Goal: Task Accomplishment & Management: Manage account settings

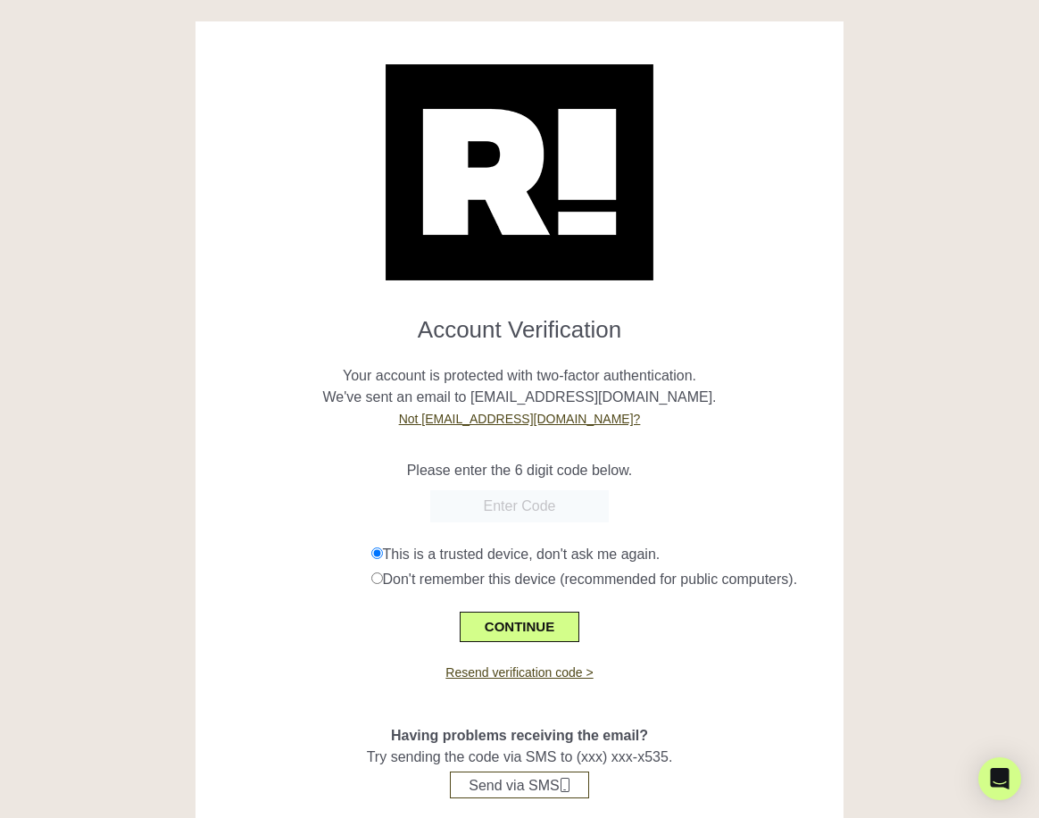
paste input "850215"
type input "850215"
click at [544, 642] on button "CONTINUE" at bounding box center [520, 626] width 120 height 30
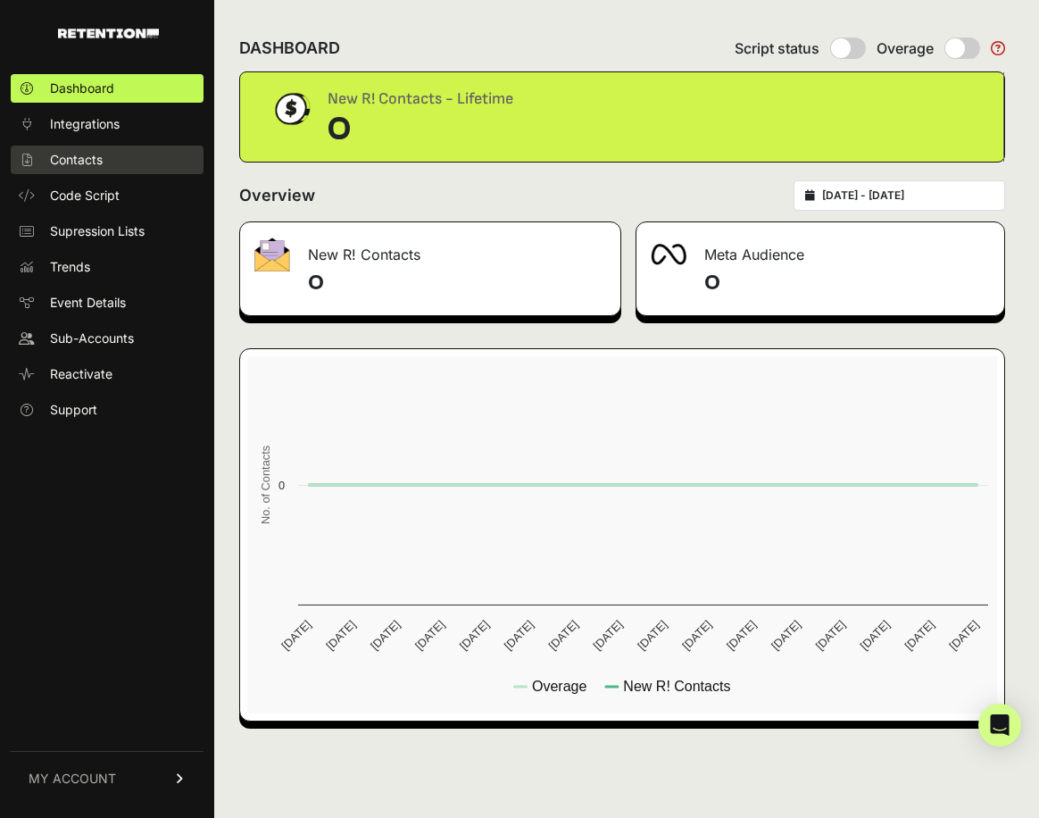
click at [155, 155] on link "Contacts" at bounding box center [107, 159] width 193 height 29
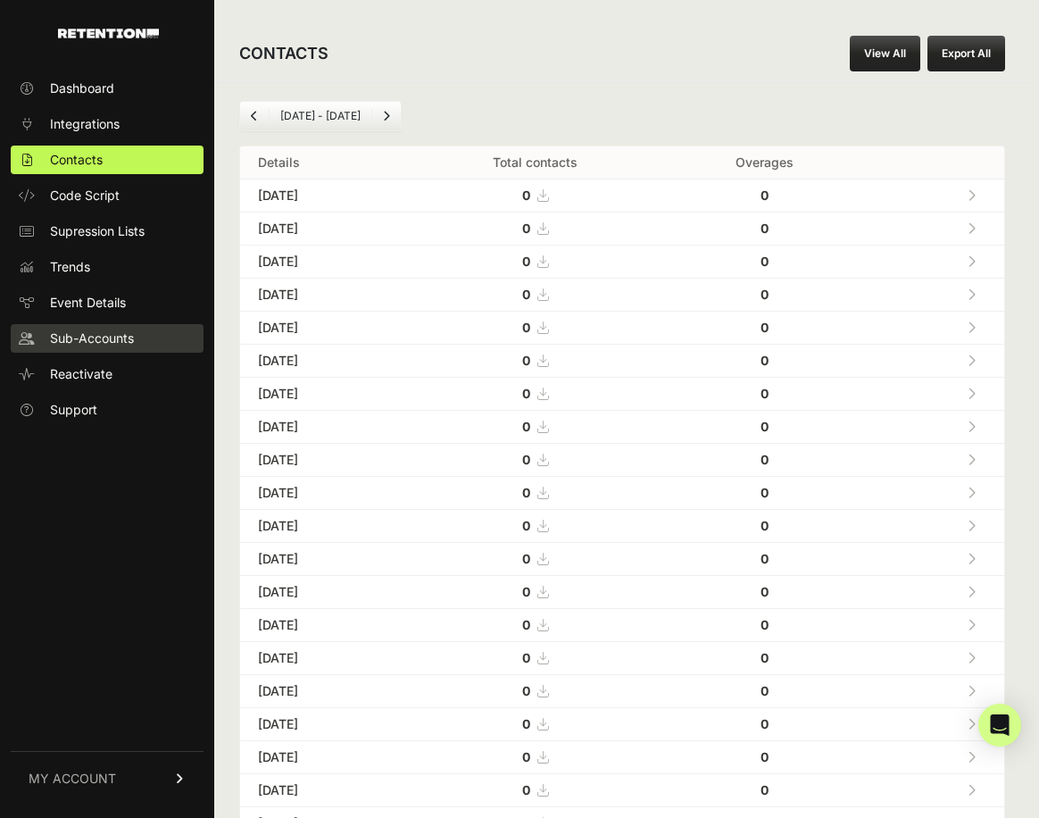
click at [129, 335] on span "Sub-Accounts" at bounding box center [92, 338] width 84 height 18
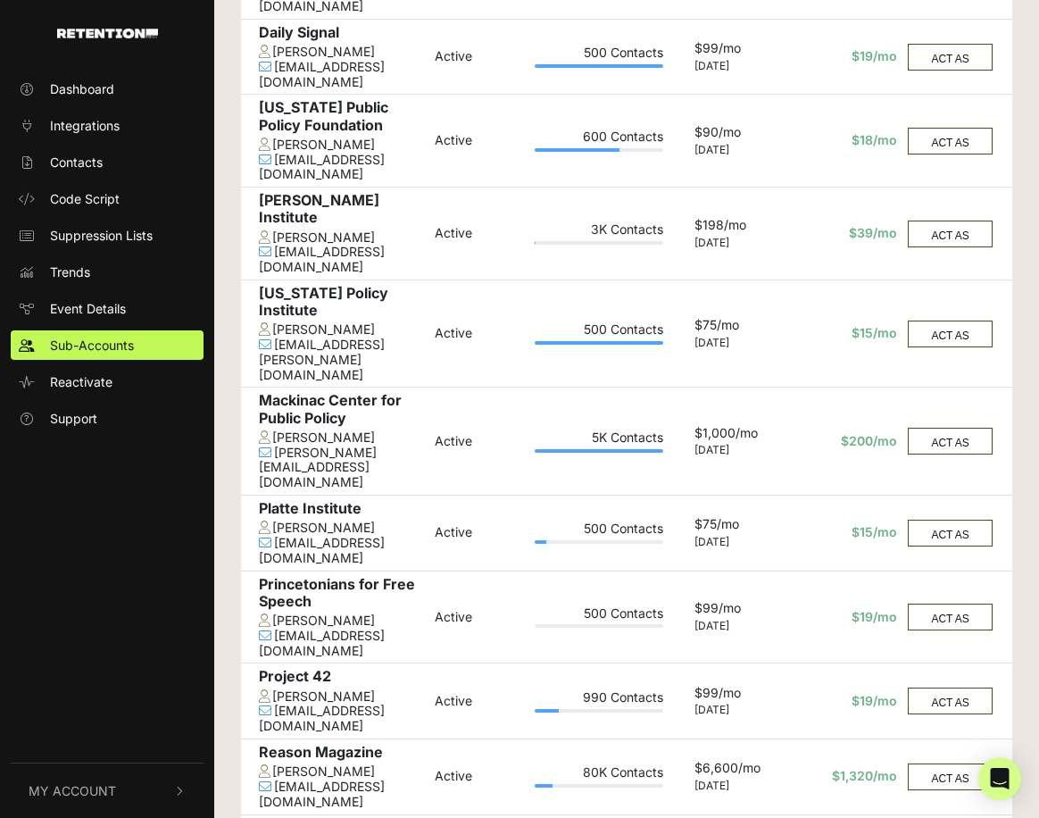
scroll to position [920, 0]
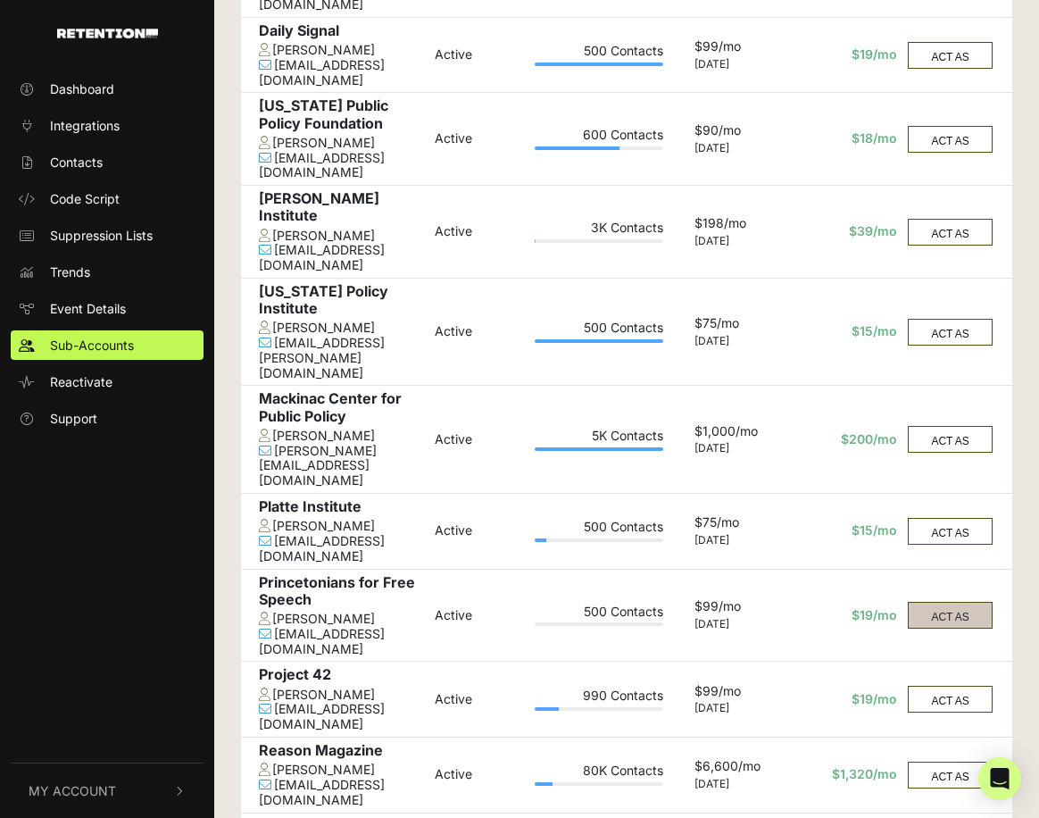
click at [958, 602] on button "ACT AS" at bounding box center [950, 615] width 84 height 27
